Goal: Task Accomplishment & Management: Manage account settings

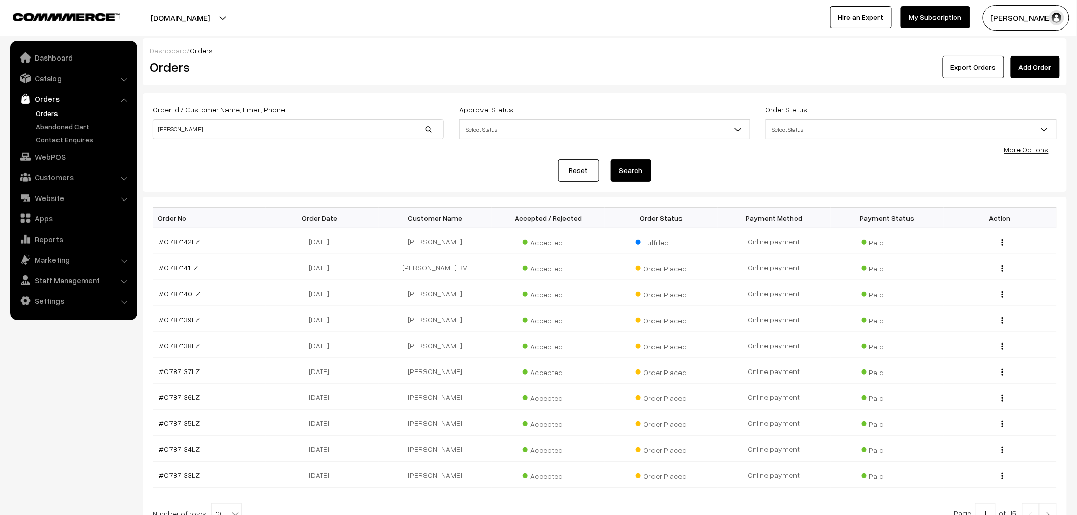
type input "jithin"
click at [611, 159] on button "Search" at bounding box center [631, 170] width 41 height 22
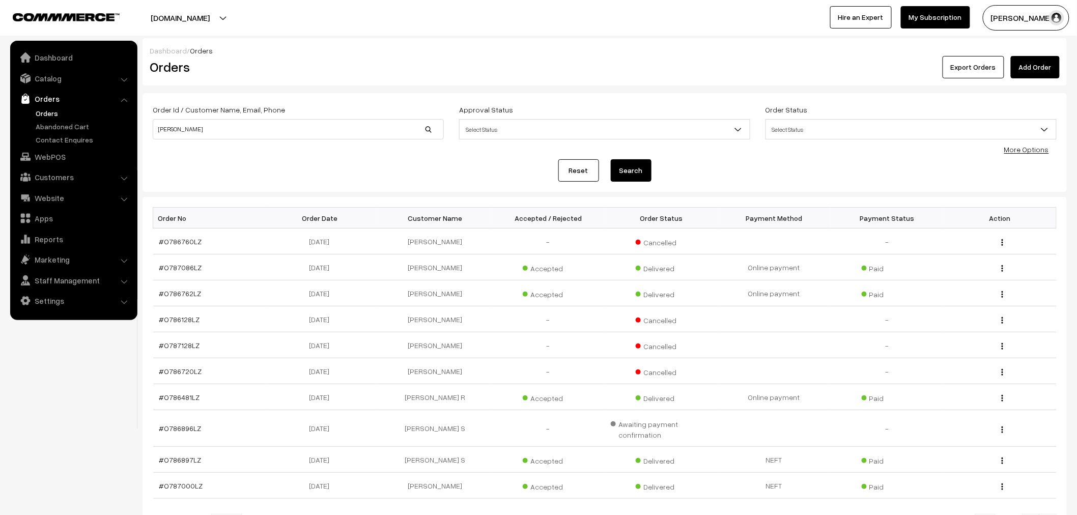
drag, startPoint x: 235, startPoint y: 118, endPoint x: 227, endPoint y: 126, distance: 11.5
click at [227, 124] on div "Order Id / Customer Name, Email, Phone [PERSON_NAME]" at bounding box center [298, 121] width 291 height 36
drag, startPoint x: 217, startPoint y: 133, endPoint x: 114, endPoint y: 136, distance: 103.4
click at [114, 136] on body "Thank you for showing interest. Our team will call you shortly. Close lbcmoto.c…" at bounding box center [538, 313] width 1077 height 627
paste input "+91 98749 15710"
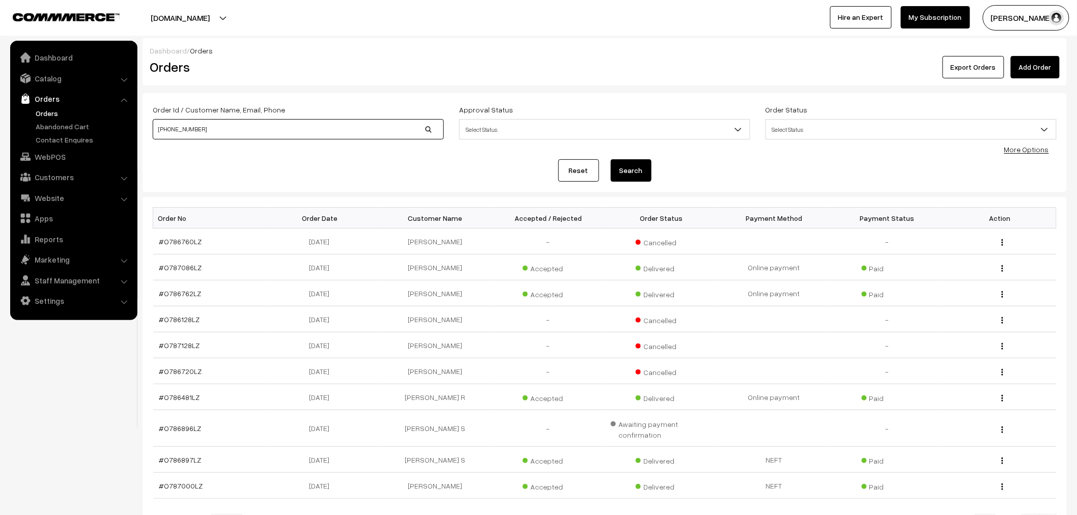
click at [169, 129] on input "+91 98749 15710" at bounding box center [298, 129] width 291 height 20
click at [177, 131] on input "98749 15710" at bounding box center [298, 129] width 291 height 20
type input "9874915710"
click at [611, 159] on button "Search" at bounding box center [631, 170] width 41 height 22
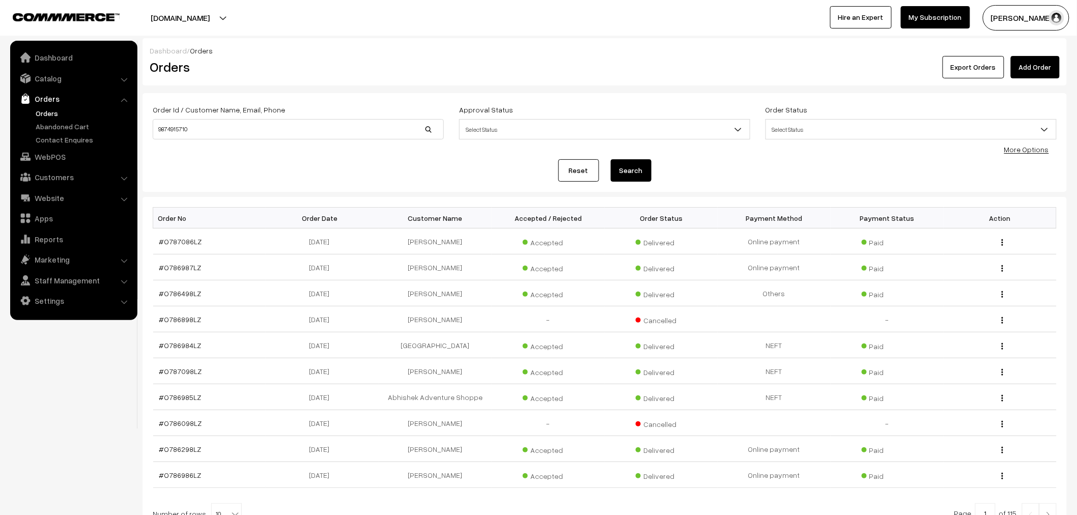
click at [1043, 70] on link "Add Order" at bounding box center [1035, 67] width 49 height 22
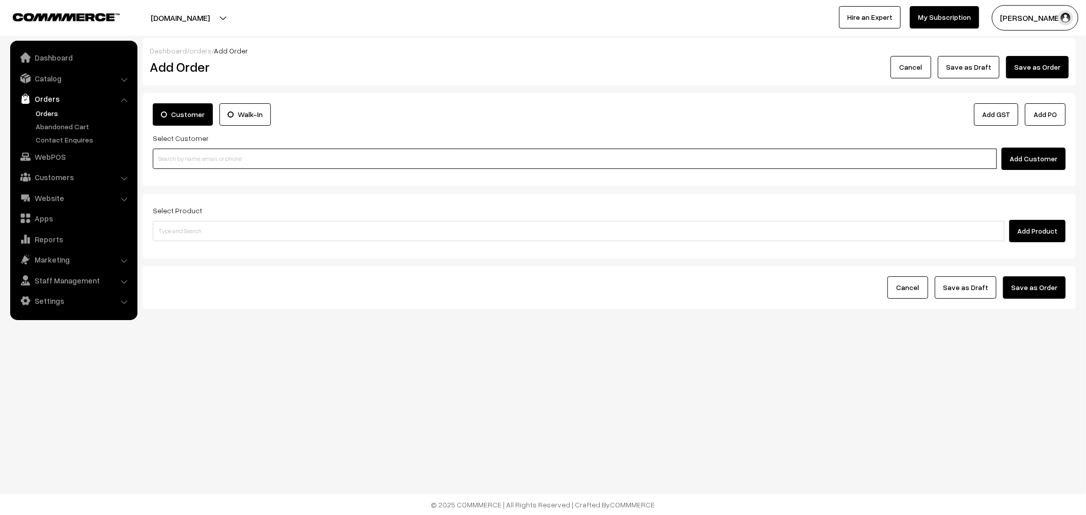
click at [347, 154] on input at bounding box center [575, 159] width 844 height 20
paste input "+91 98749 15710"
click at [184, 162] on input "+91 98749 15710" at bounding box center [575, 159] width 844 height 20
click at [166, 160] on input "+91 9874915710" at bounding box center [575, 159] width 844 height 20
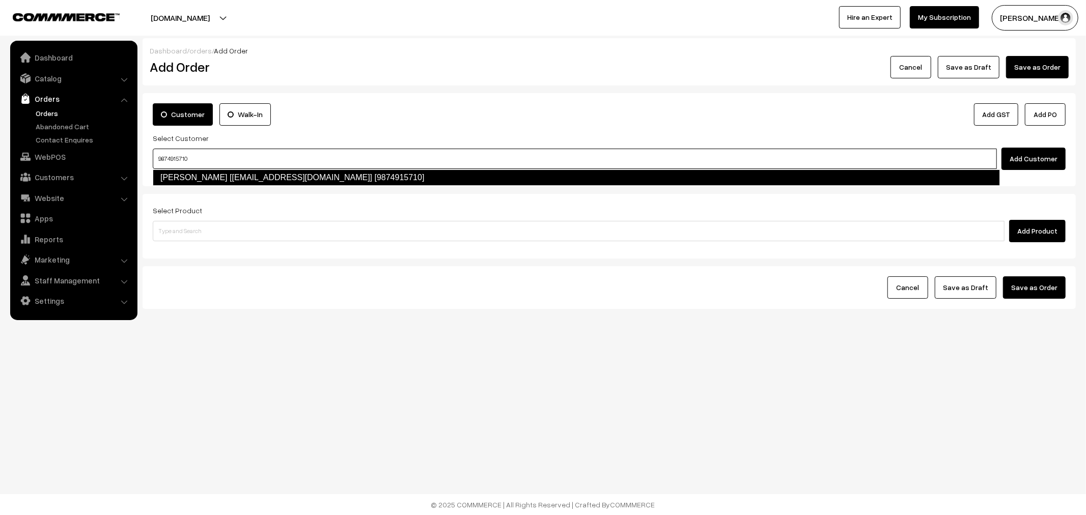
click at [212, 174] on link "Jithin Venugopal [jithinvenugopal.kol@gmail.com] [9874915710]" at bounding box center [576, 178] width 847 height 16
type input "9874915710"
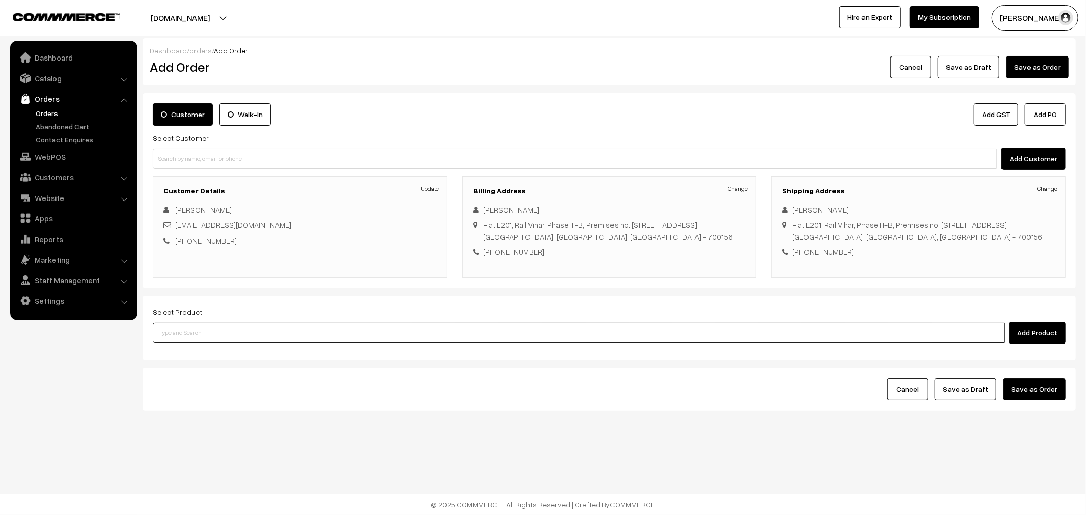
click at [415, 343] on input at bounding box center [579, 333] width 852 height 20
type input "repa"
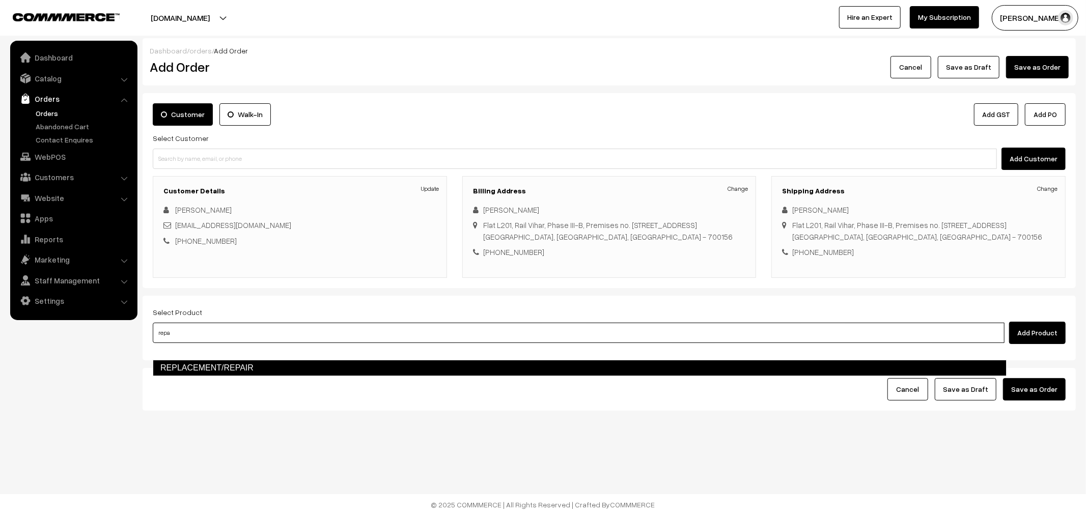
click at [328, 363] on link "REPLACEMENT/REPAIR" at bounding box center [580, 368] width 854 height 16
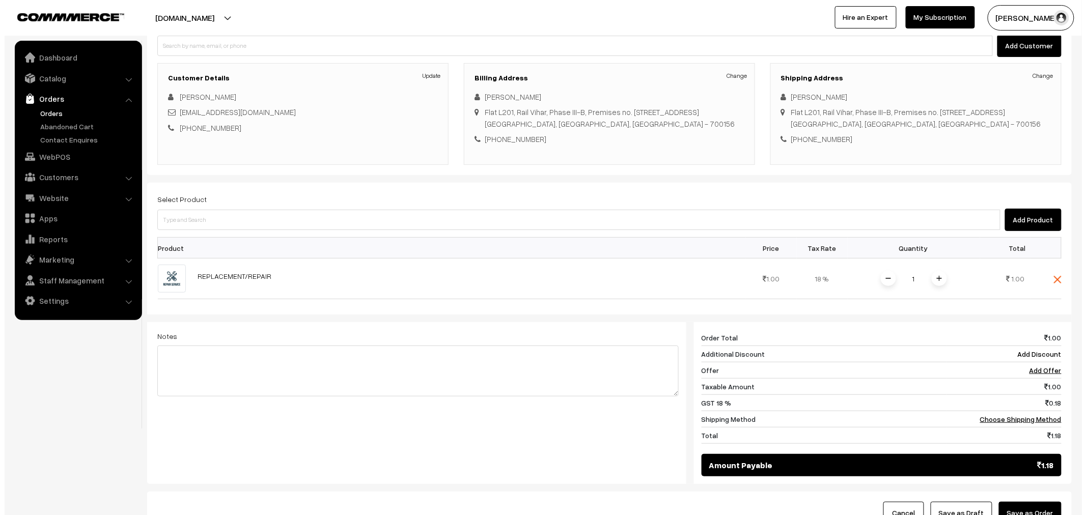
scroll to position [170, 0]
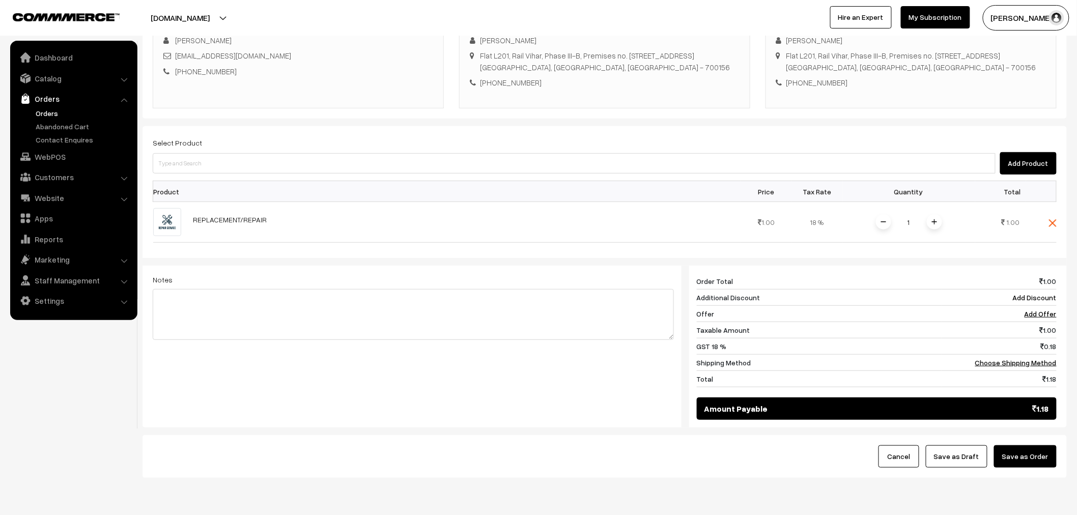
click at [1033, 468] on button "Save as Order" at bounding box center [1025, 456] width 63 height 22
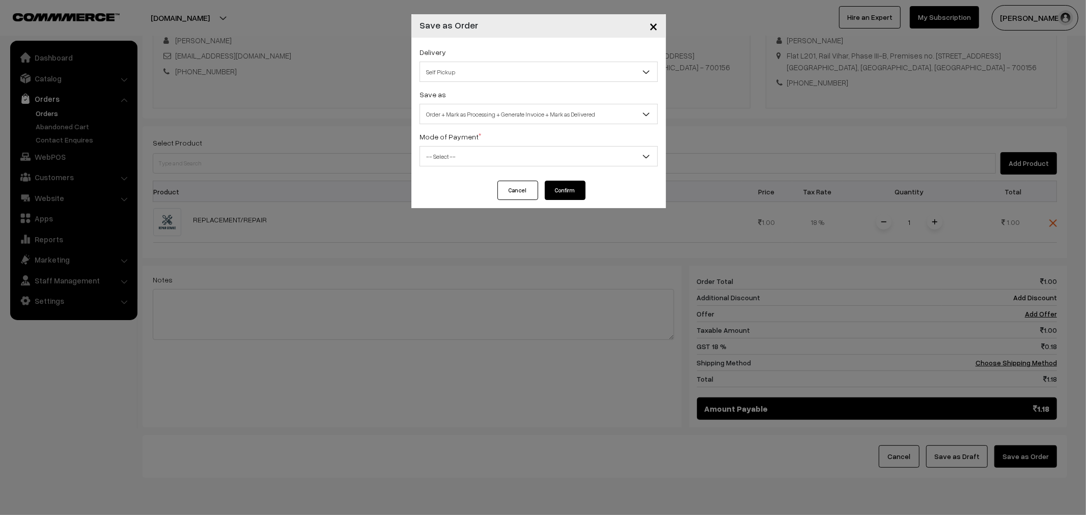
click at [513, 78] on span "Self Pickup" at bounding box center [538, 72] width 237 height 18
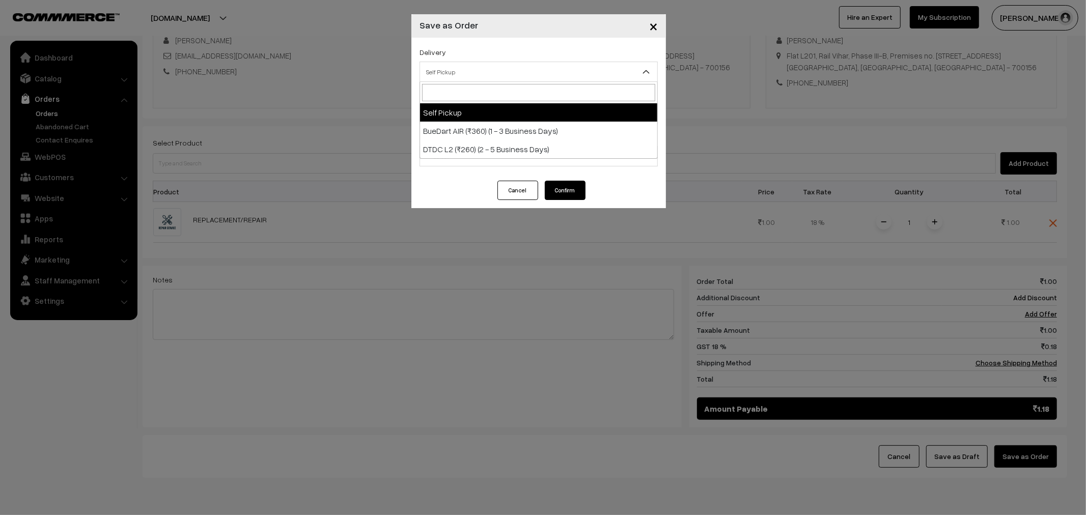
click at [515, 60] on div "Delivery Self Pickup BueDart AIR (₹360) (1 - 3 Business Days) DTDC L2 (₹260) (2…" at bounding box center [538, 64] width 238 height 36
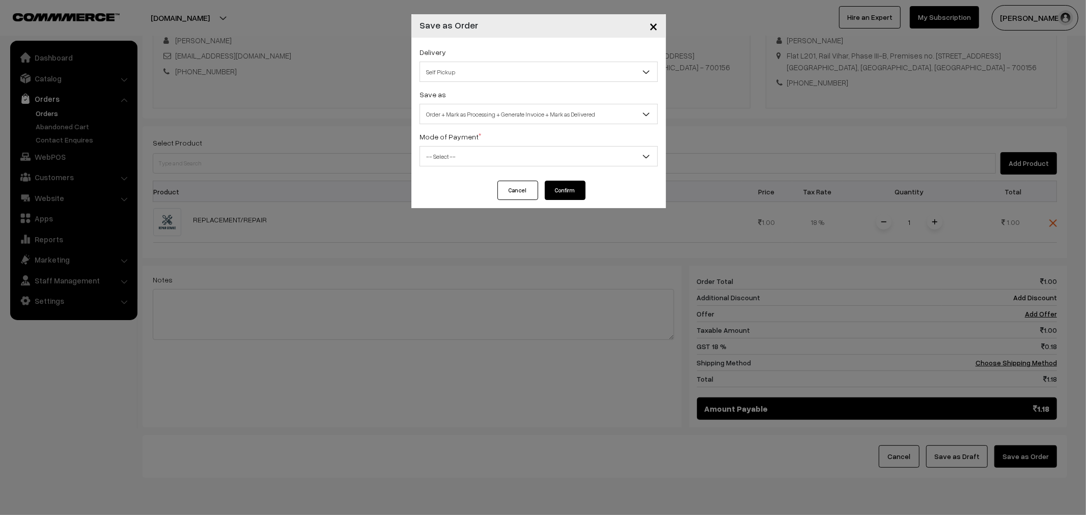
click at [545, 118] on span "Order + Mark as Processing + Generate Invoice + Mark as Delivered" at bounding box center [538, 114] width 237 height 18
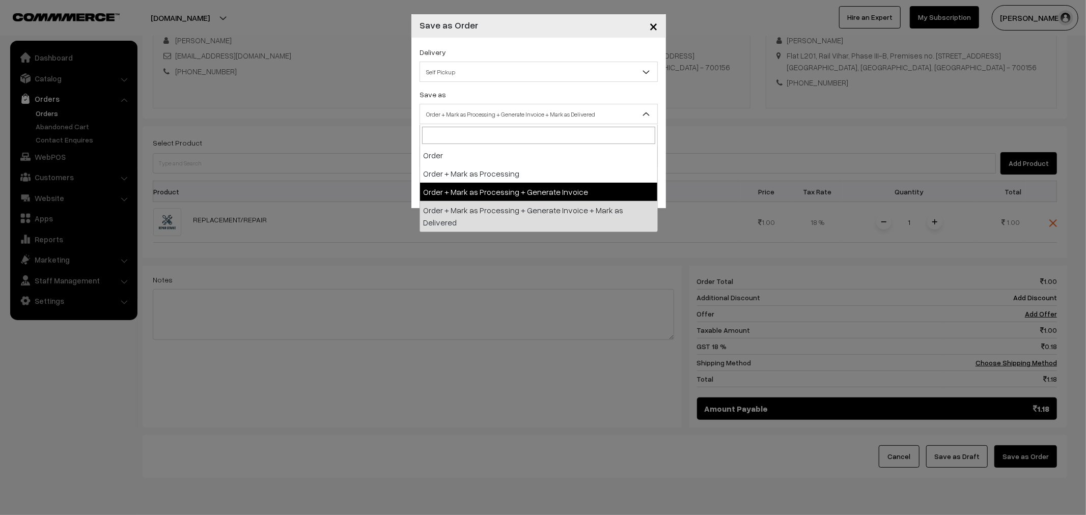
select select "3"
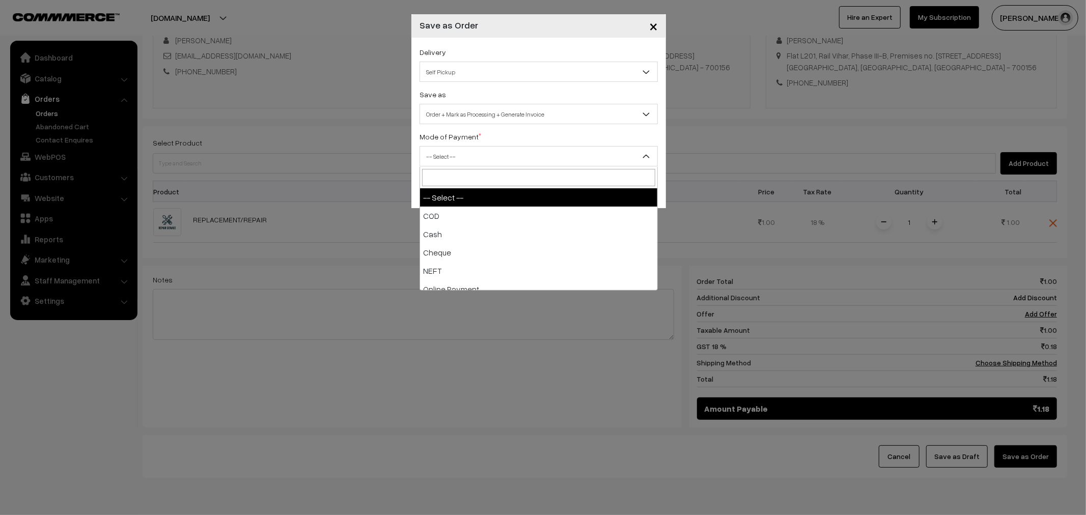
click at [491, 155] on span "-- Select --" at bounding box center [538, 157] width 237 height 18
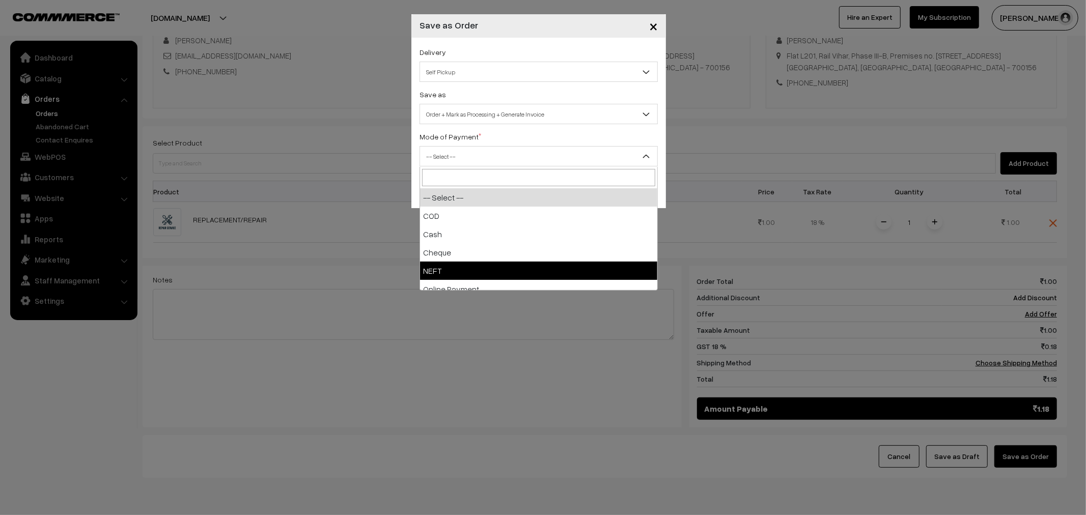
select select "4"
checkbox input "true"
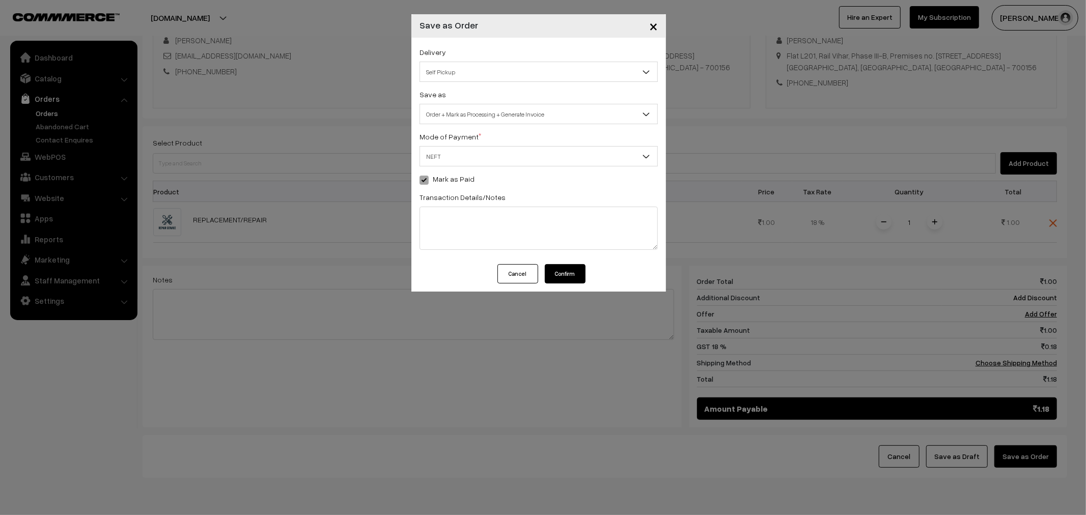
click at [578, 276] on button "Confirm" at bounding box center [565, 273] width 41 height 19
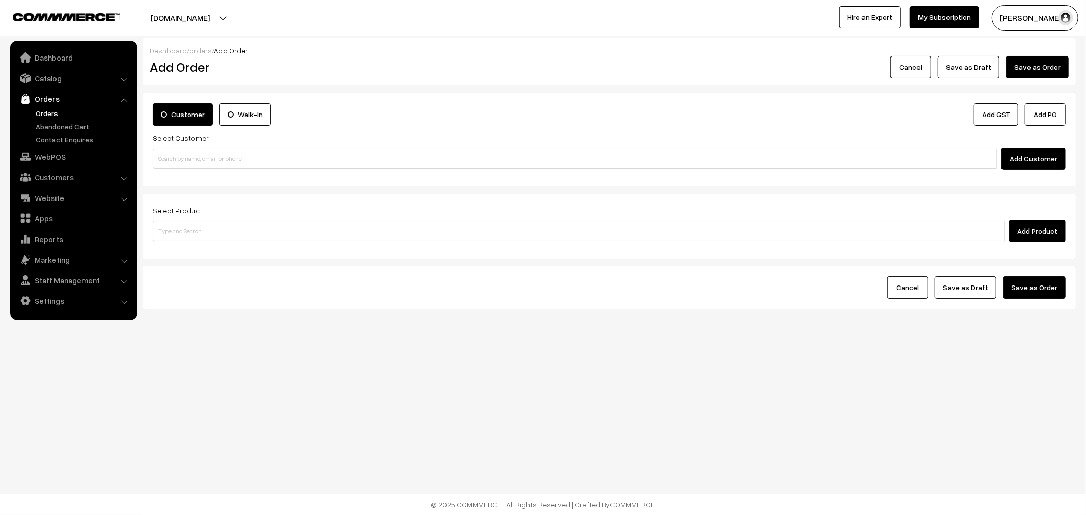
click at [50, 111] on link "Orders" at bounding box center [83, 113] width 101 height 11
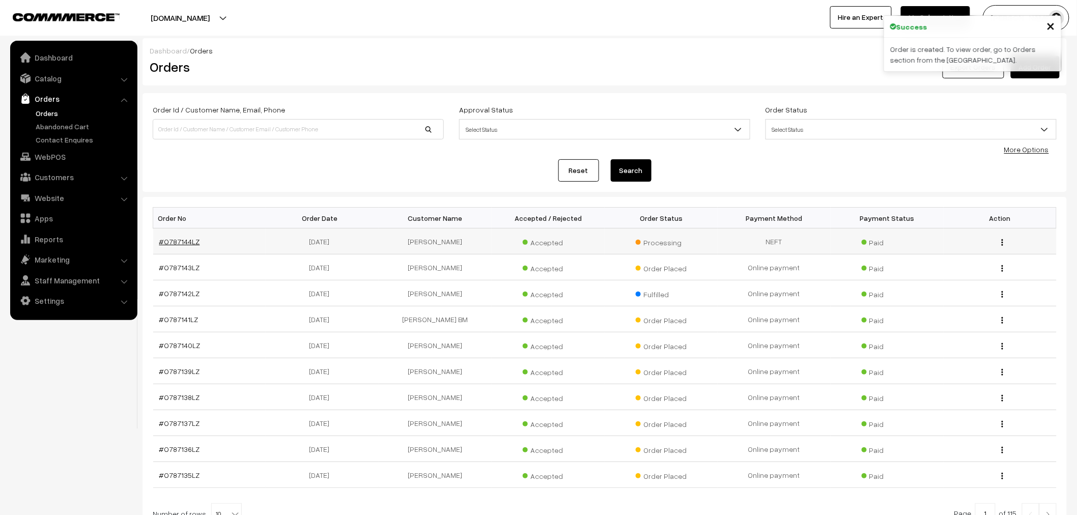
click at [186, 237] on link "#O787144LZ" at bounding box center [179, 241] width 41 height 9
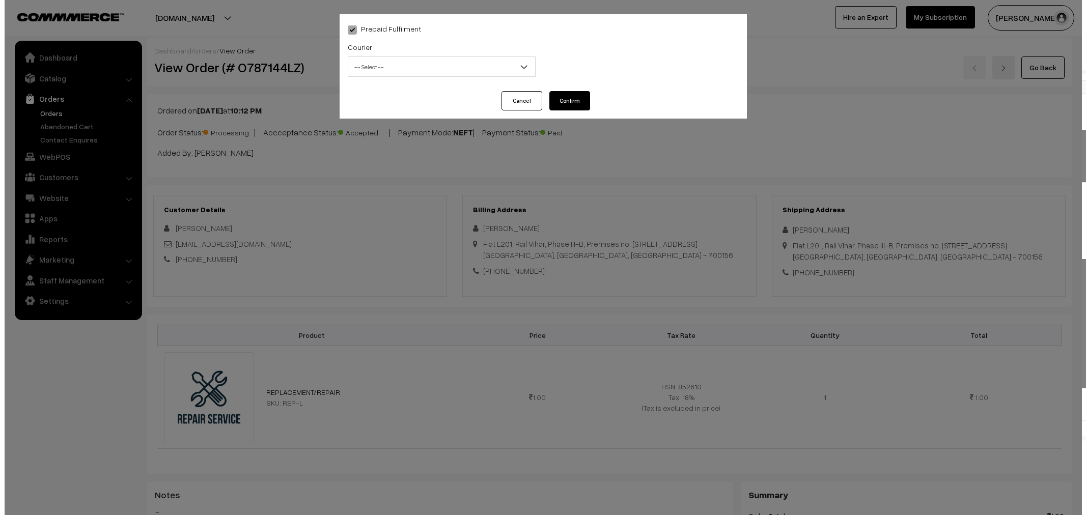
scroll to position [339, 0]
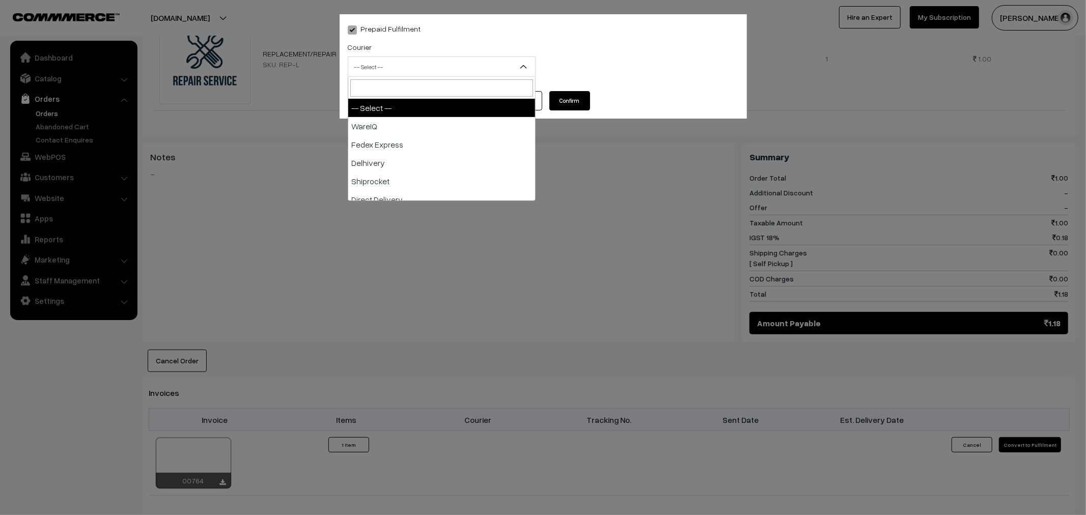
click at [393, 73] on span "-- Select --" at bounding box center [441, 67] width 187 height 18
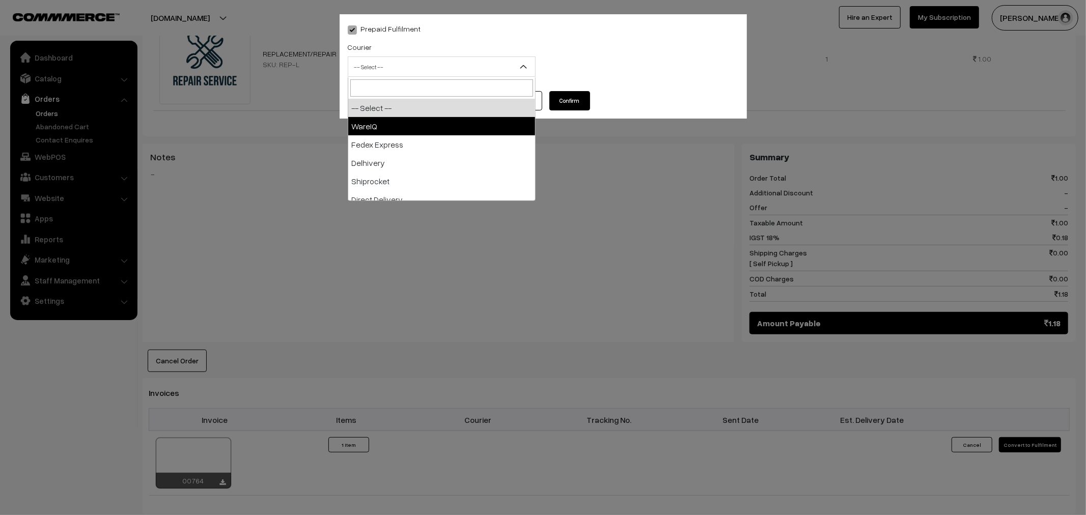
select select "1"
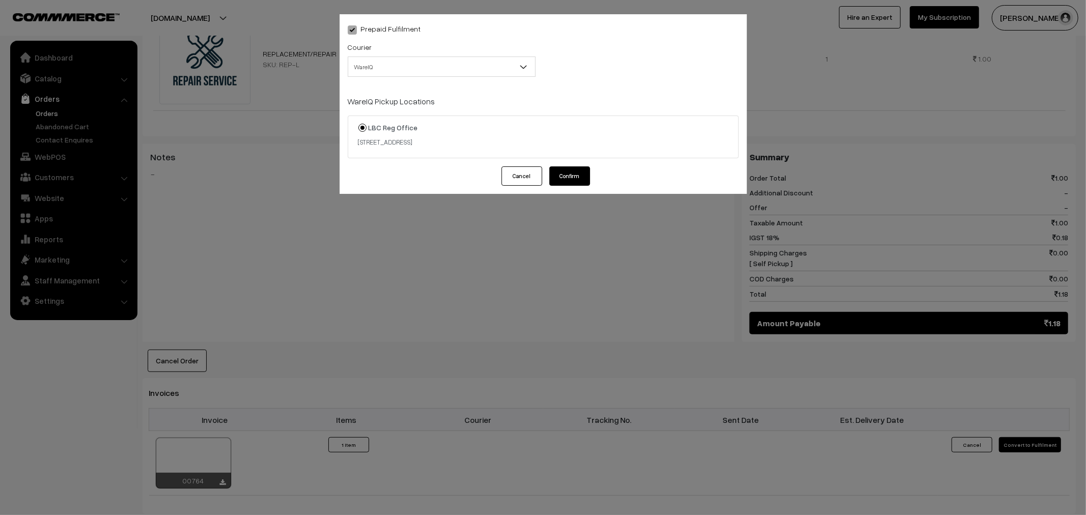
click at [576, 171] on button "Confirm" at bounding box center [569, 175] width 41 height 19
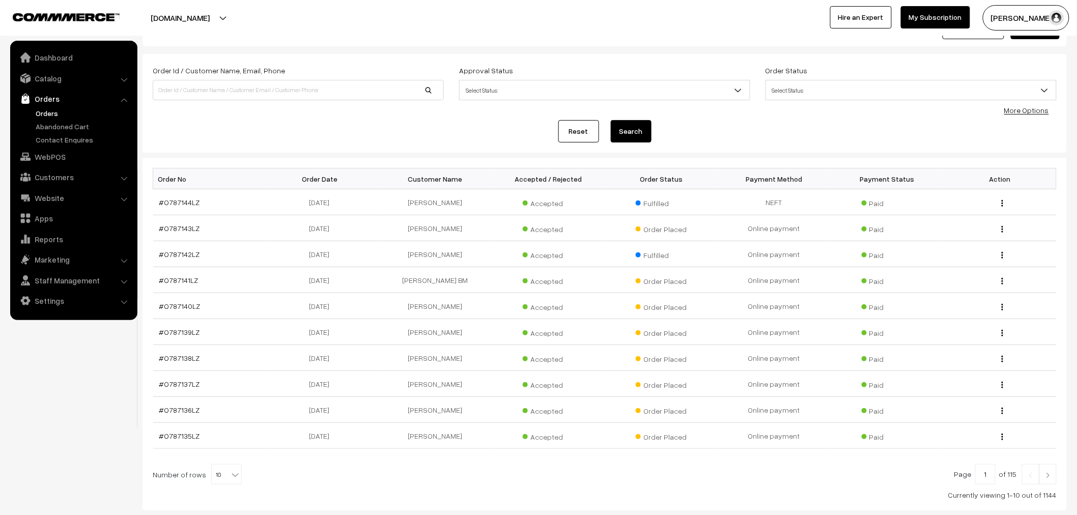
scroll to position [102, 0]
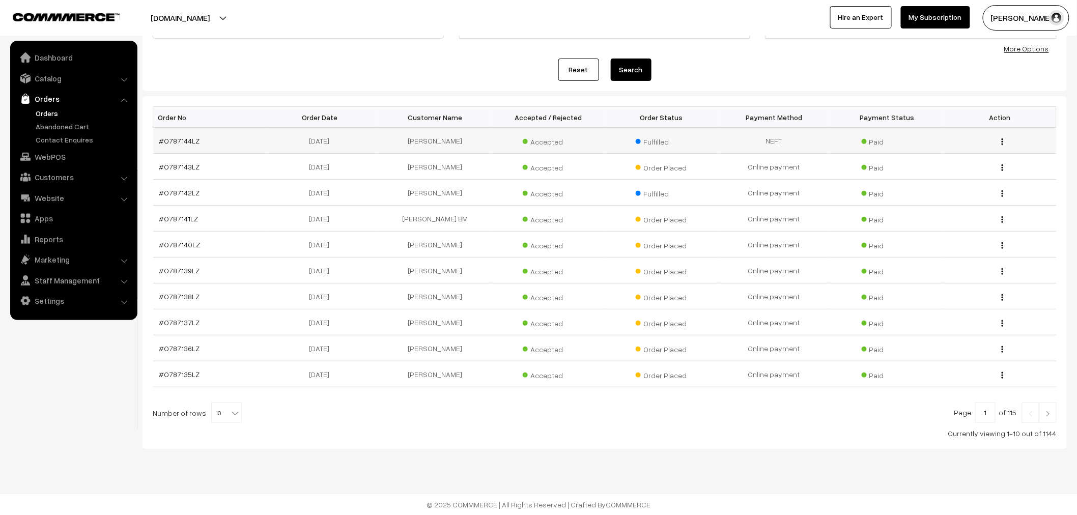
click at [431, 144] on td "[PERSON_NAME]" at bounding box center [435, 141] width 113 height 26
click at [49, 110] on link "Orders" at bounding box center [83, 113] width 101 height 11
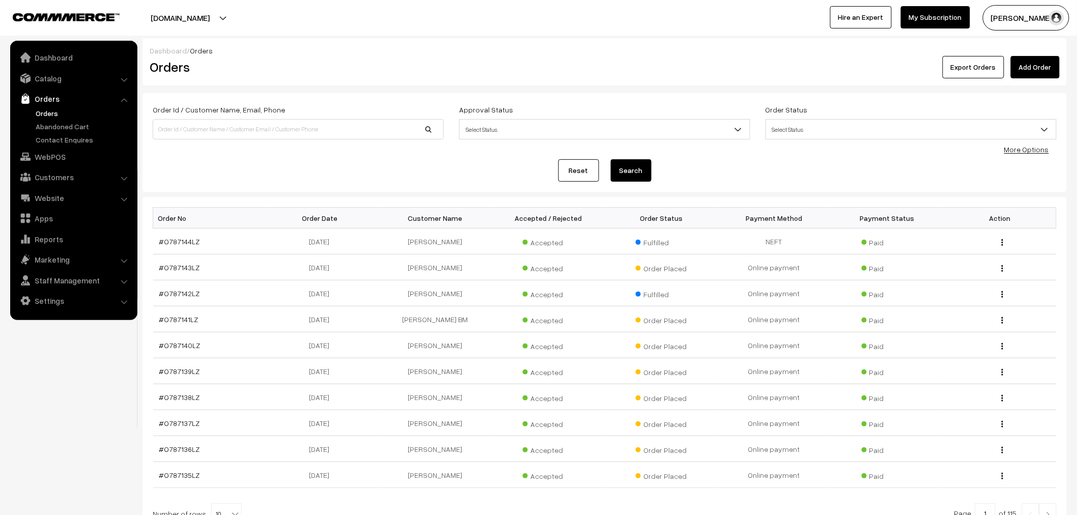
click at [1030, 67] on link "Add Order" at bounding box center [1035, 67] width 49 height 22
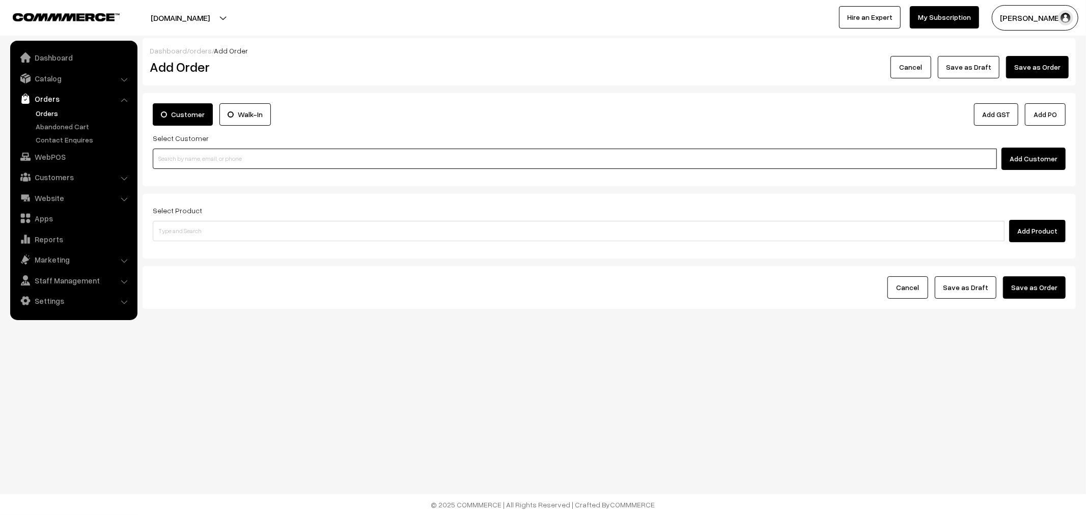
click at [323, 161] on input at bounding box center [575, 159] width 844 height 20
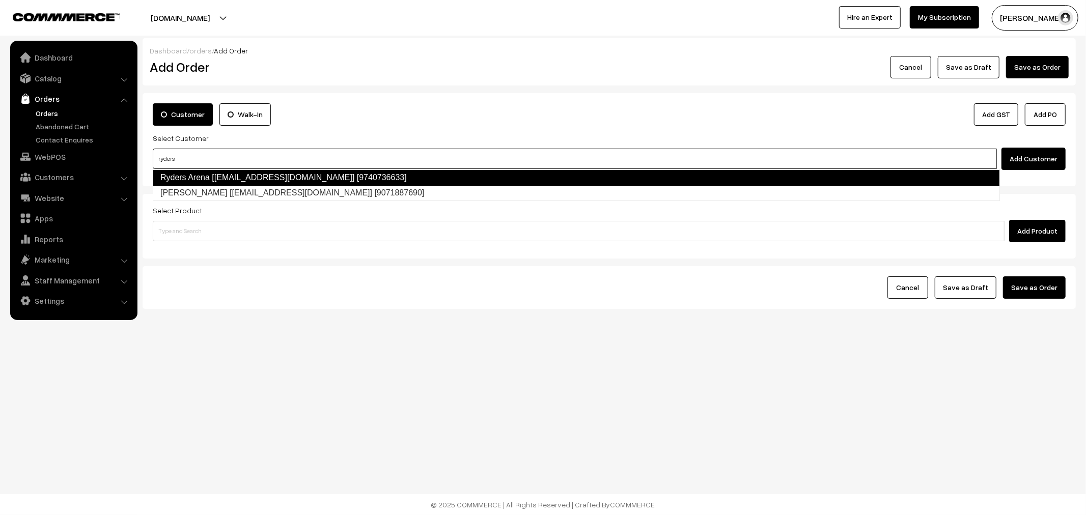
click at [342, 176] on link "Ryders Arena [[EMAIL_ADDRESS][DOMAIN_NAME]] [9740736633]" at bounding box center [576, 178] width 847 height 16
type input "ryders"
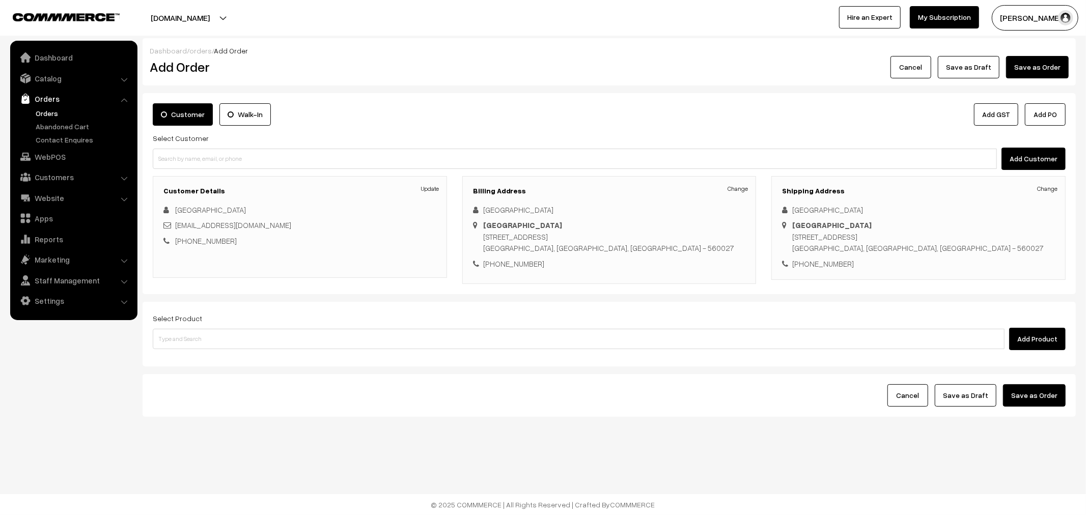
drag, startPoint x: 482, startPoint y: 240, endPoint x: 568, endPoint y: 238, distance: 86.6
click at [568, 238] on div "Change Ryders Arena Ryders Arena 52 Golden Square,, Lalbagh Road Bengaluru, Kar…" at bounding box center [609, 237] width 273 height 66
click at [568, 236] on div "Ryders Arena 52 Golden Square,, Lalbagh Road Bengaluru, Karnataka, India - 5600…" at bounding box center [608, 236] width 251 height 35
drag, startPoint x: 485, startPoint y: 239, endPoint x: 591, endPoint y: 234, distance: 106.5
click at [591, 234] on div "Ryders Arena 52 Golden Square,, Lalbagh Road Bengaluru, Karnataka, India - 5600…" at bounding box center [608, 236] width 251 height 35
